Goal: Transaction & Acquisition: Register for event/course

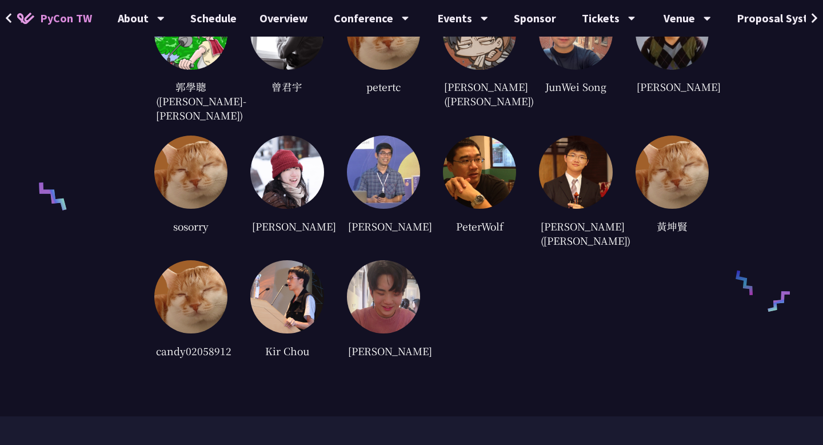
scroll to position [2822, 0]
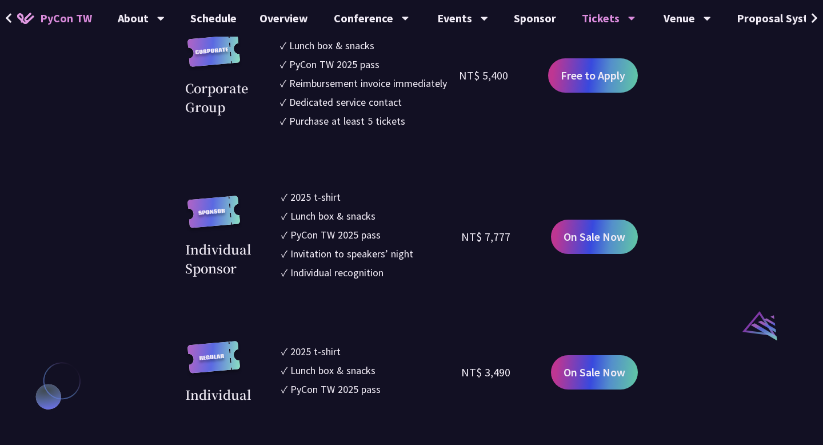
scroll to position [1014, 0]
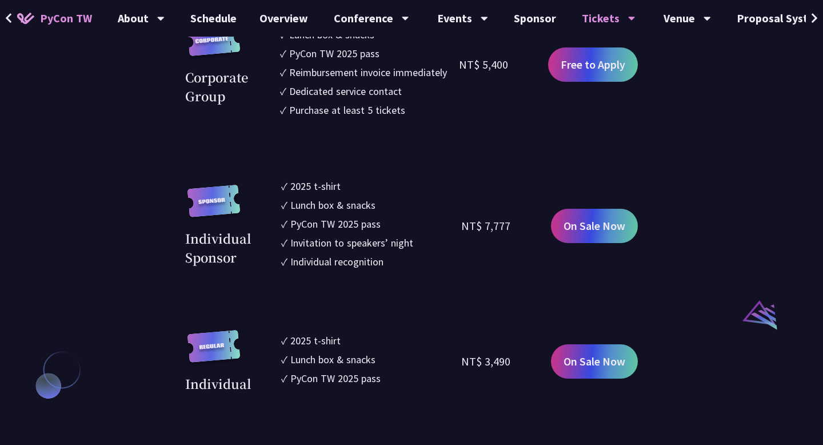
drag, startPoint x: 466, startPoint y: 356, endPoint x: 515, endPoint y: 354, distance: 49.2
click at [518, 355] on div "NT$ 3,490" at bounding box center [506, 361] width 90 height 63
click at [512, 354] on div "NT$ 3,490" at bounding box center [506, 361] width 90 height 63
drag, startPoint x: 512, startPoint y: 356, endPoint x: 461, endPoint y: 360, distance: 51.6
click at [461, 360] on div "NT$ 3,490" at bounding box center [506, 361] width 90 height 63
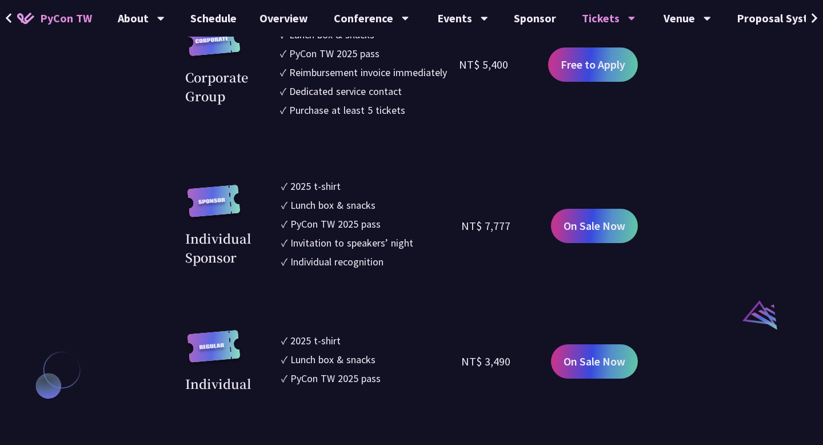
copy div "NT$ 3,490"
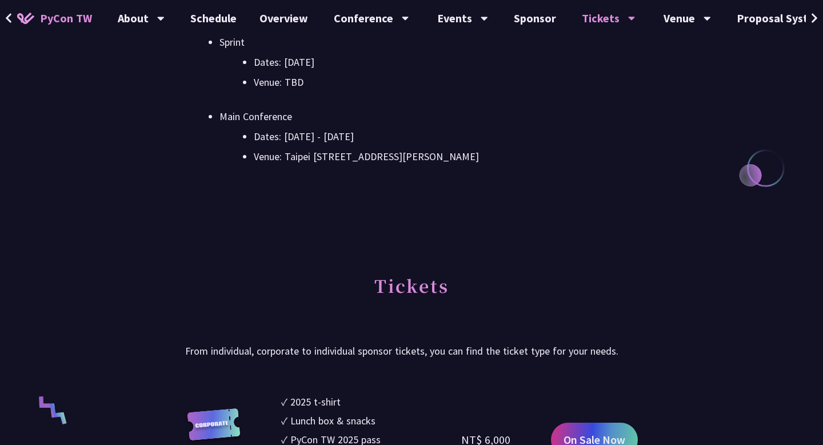
scroll to position [305, 0]
